Goal: Navigation & Orientation: Find specific page/section

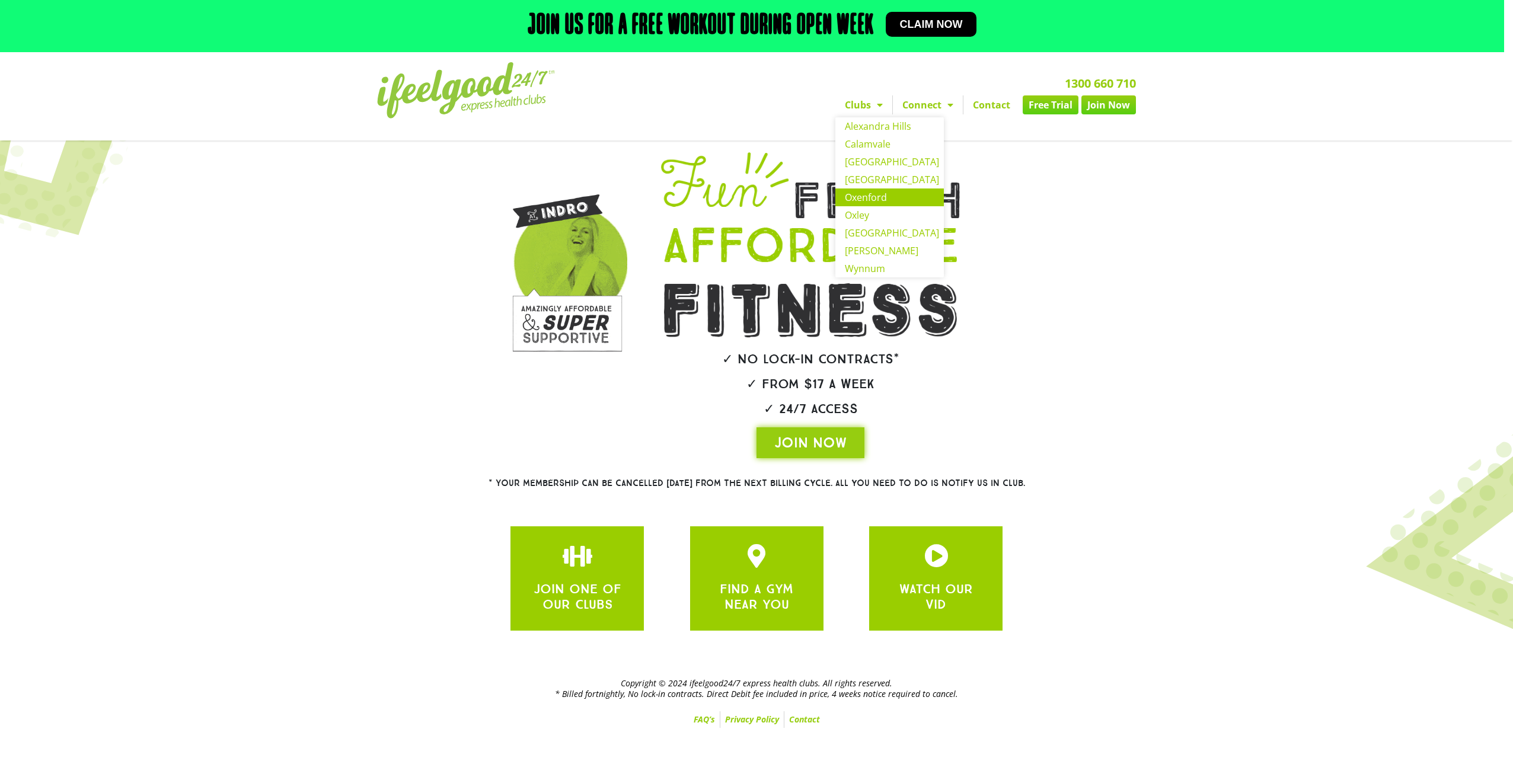
click at [866, 196] on link "Oxenford" at bounding box center [889, 198] width 108 height 18
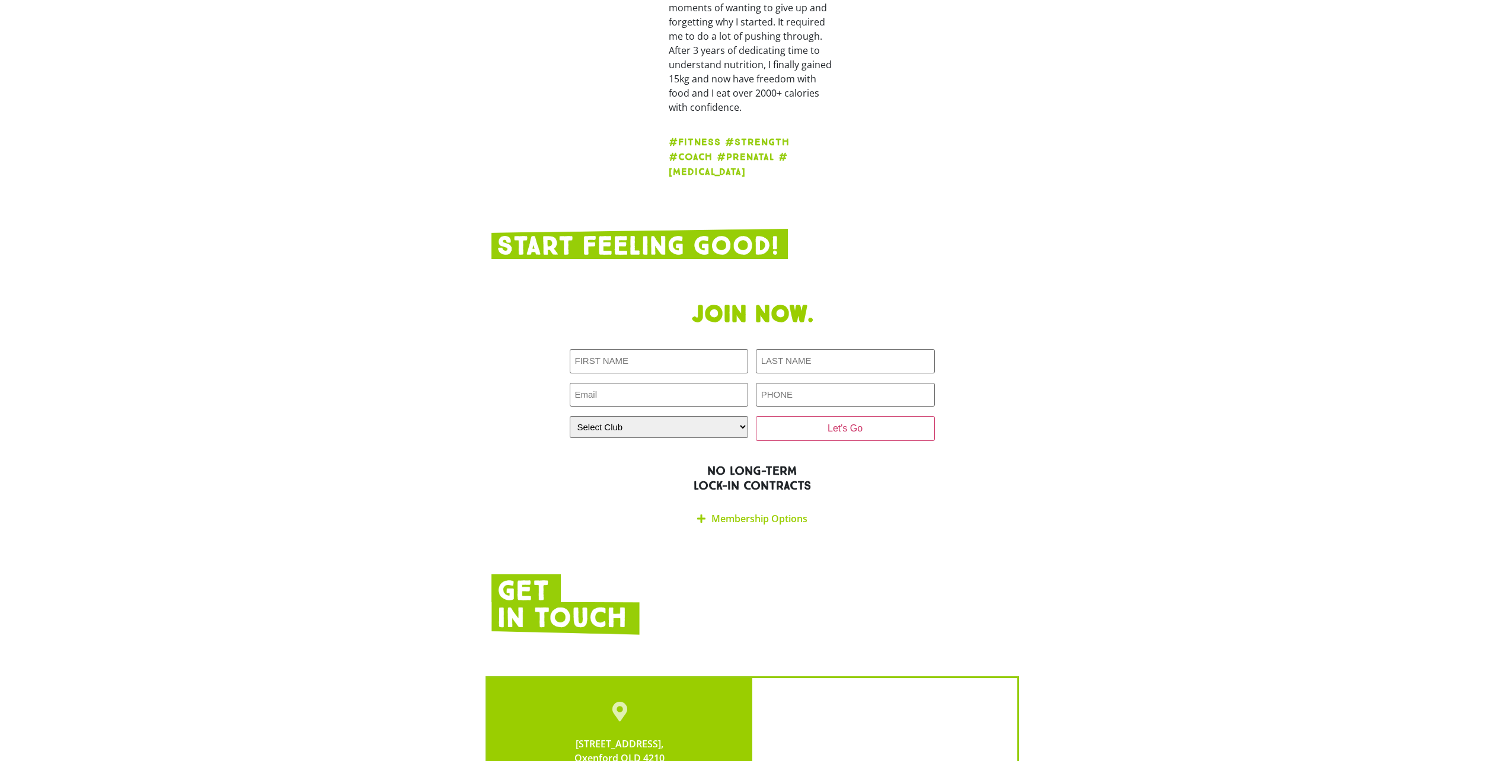
scroll to position [2134, 0]
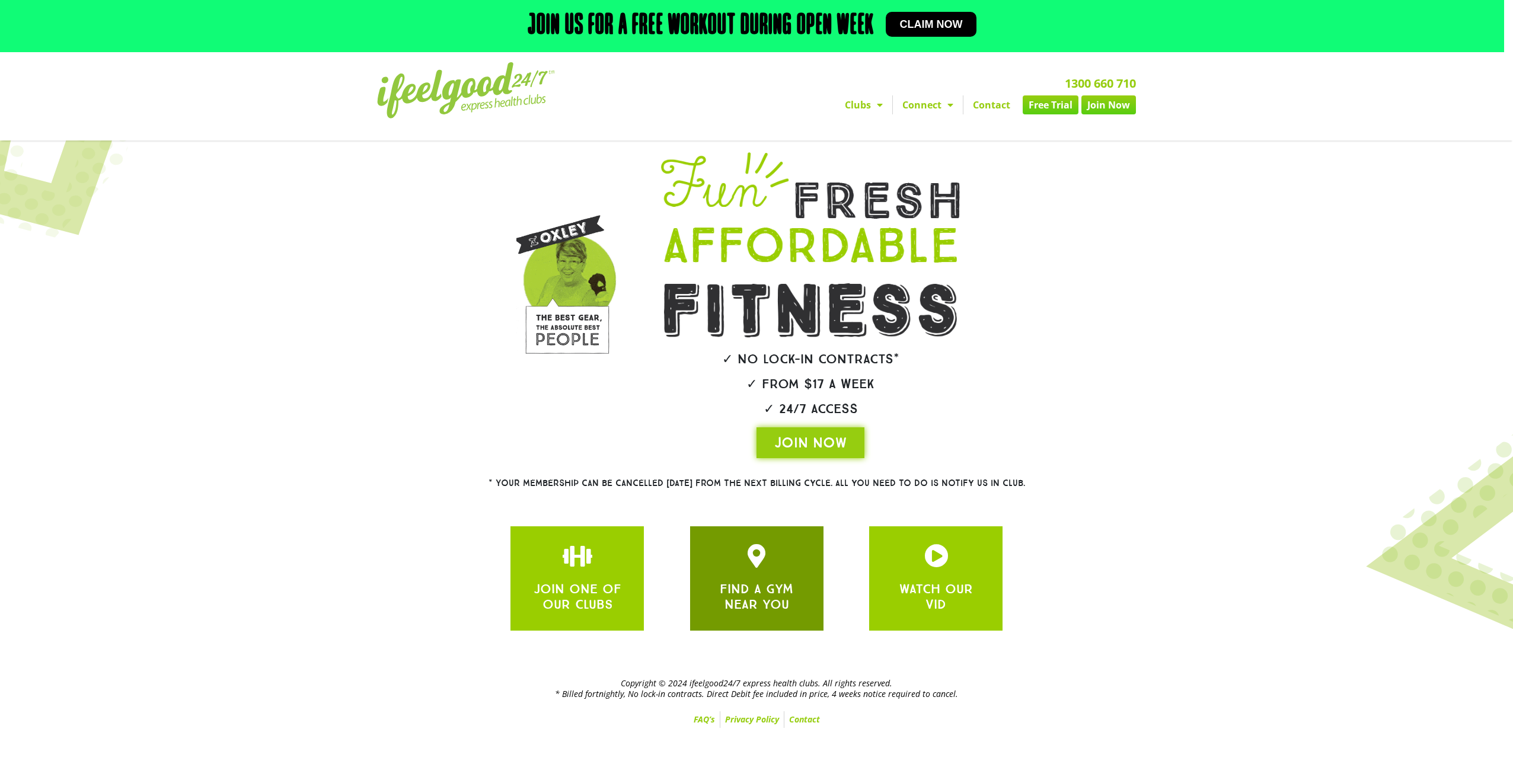
click at [756, 555] on icon "JOIN ONE OF OUR CLUBS" at bounding box center [757, 556] width 24 height 24
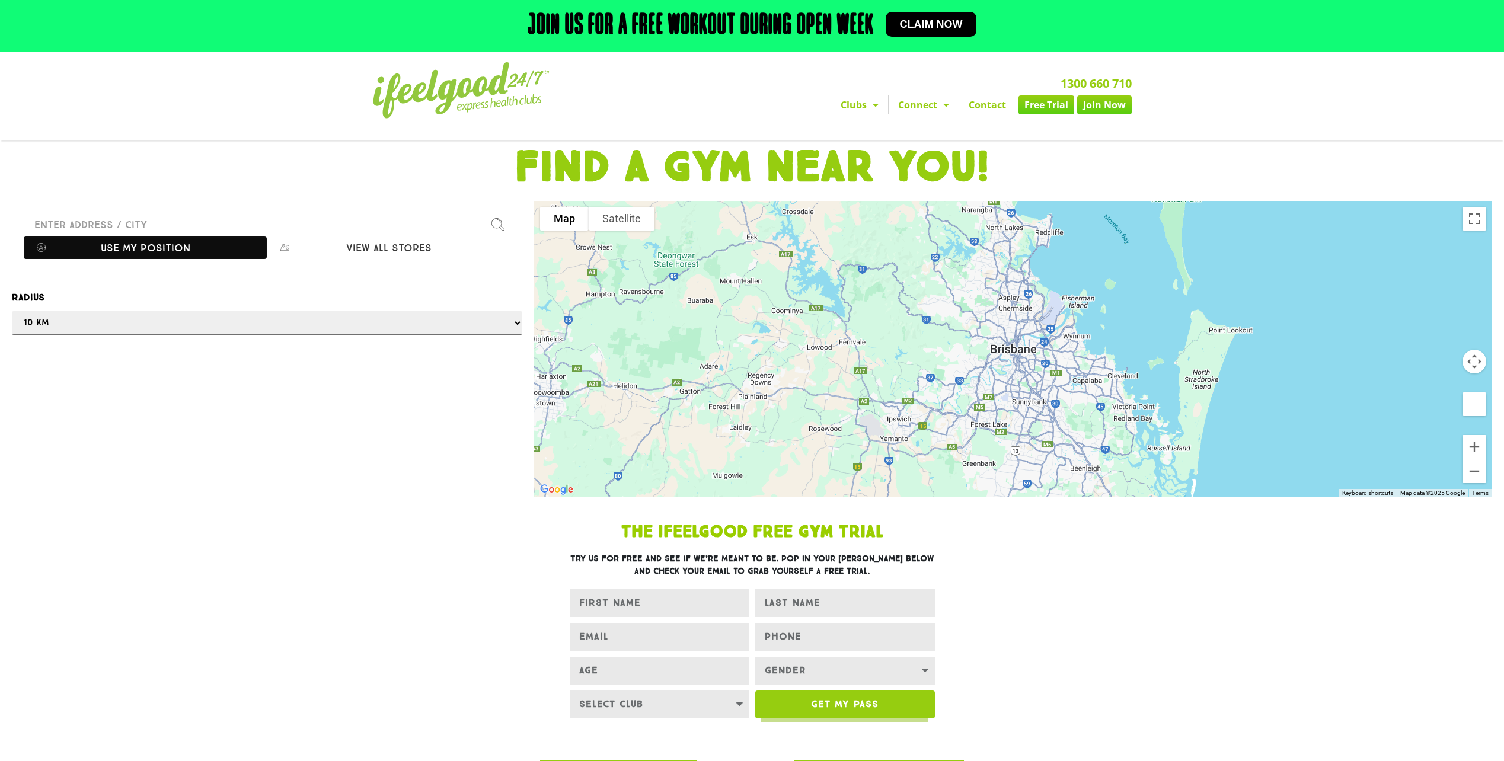
click at [193, 242] on button "Use my position" at bounding box center [145, 248] width 243 height 23
click at [124, 246] on div at bounding box center [752, 380] width 1504 height 761
click at [168, 245] on div at bounding box center [752, 380] width 1504 height 761
click at [1116, 633] on div at bounding box center [752, 380] width 1504 height 761
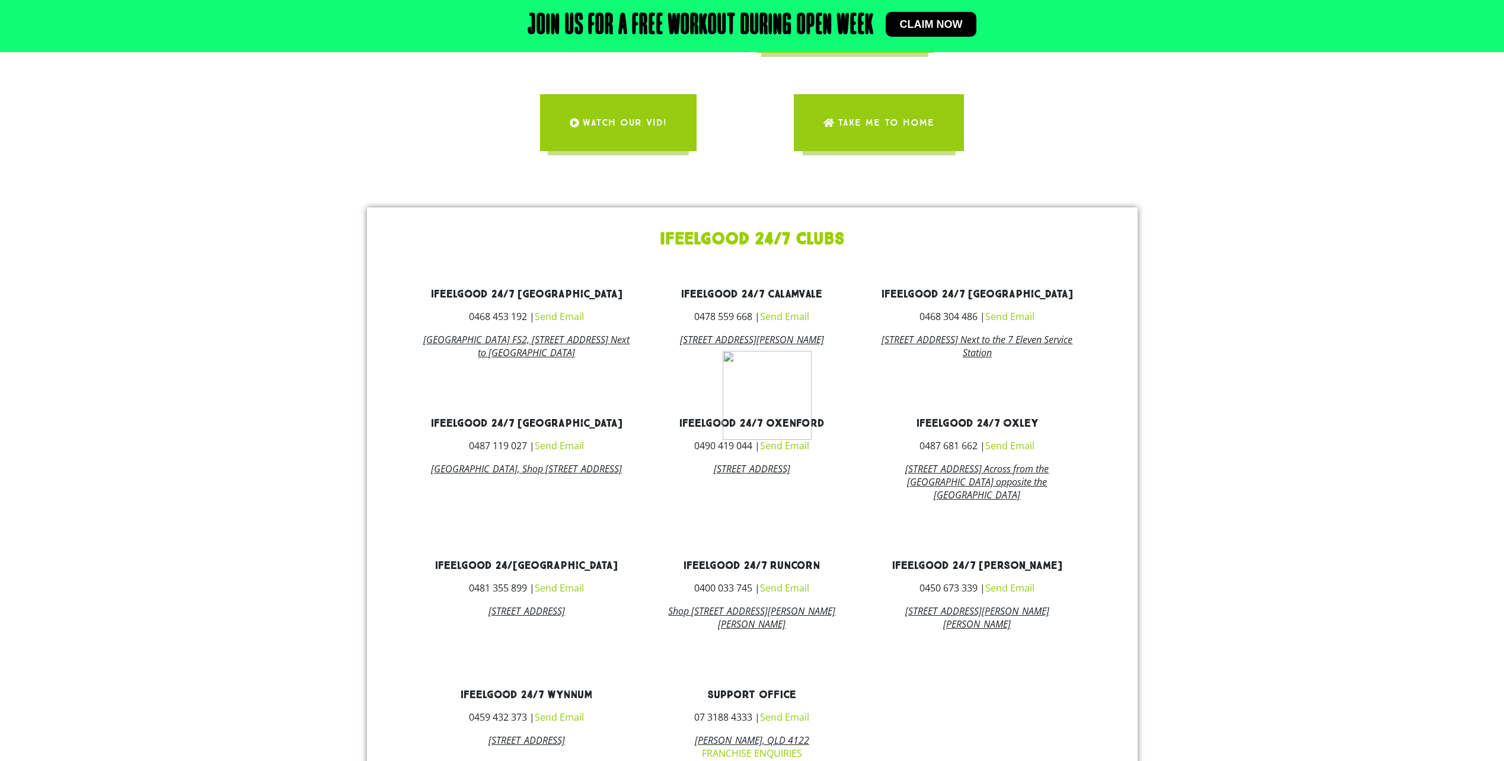
click at [1305, 579] on div at bounding box center [752, 380] width 1504 height 761
